Goal: Information Seeking & Learning: Learn about a topic

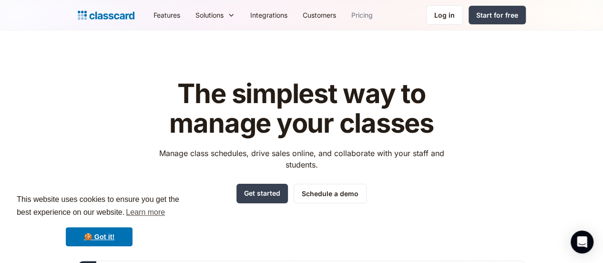
click at [344, 16] on link "Pricing" at bounding box center [362, 14] width 37 height 21
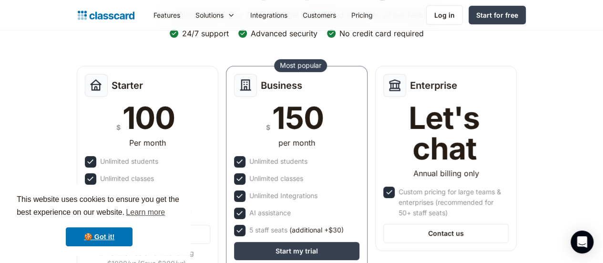
scroll to position [134, 0]
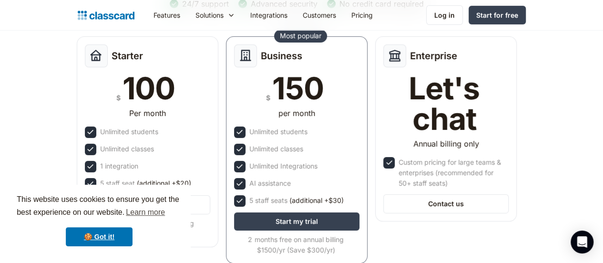
click at [31, 223] on div "This website uses cookies to ensure you get the best experience on our website.…" at bounding box center [99, 220] width 183 height 71
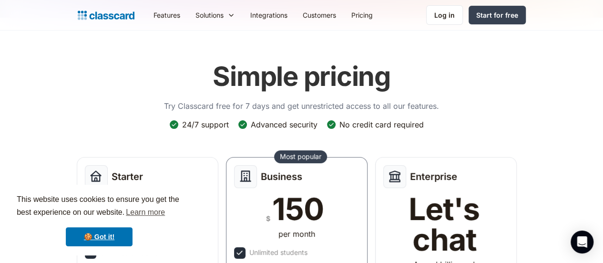
scroll to position [0, 0]
